Goal: Find specific page/section: Find specific page/section

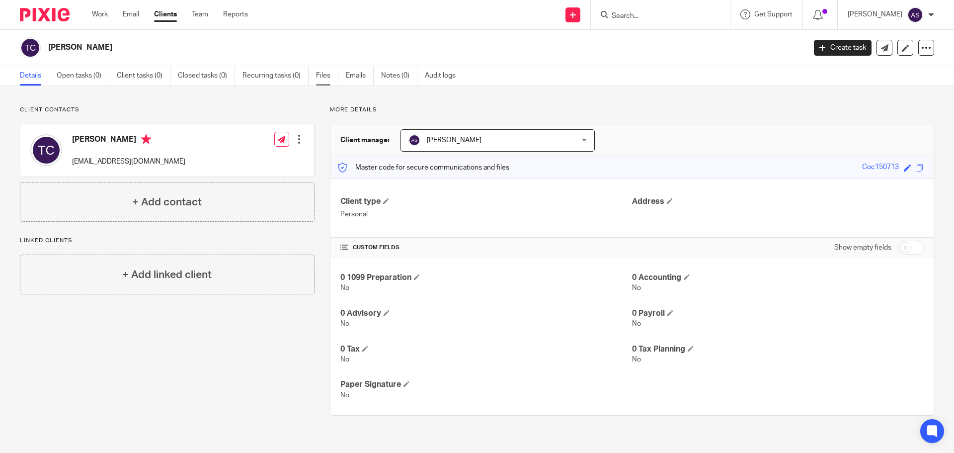
click at [320, 76] on link "Files" at bounding box center [327, 75] width 22 height 19
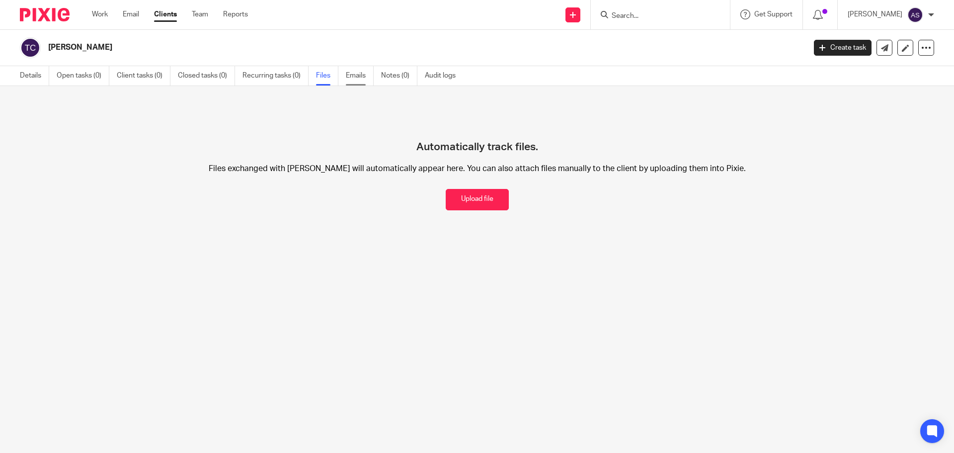
click at [360, 72] on link "Emails" at bounding box center [360, 75] width 28 height 19
